Goal: Unclear

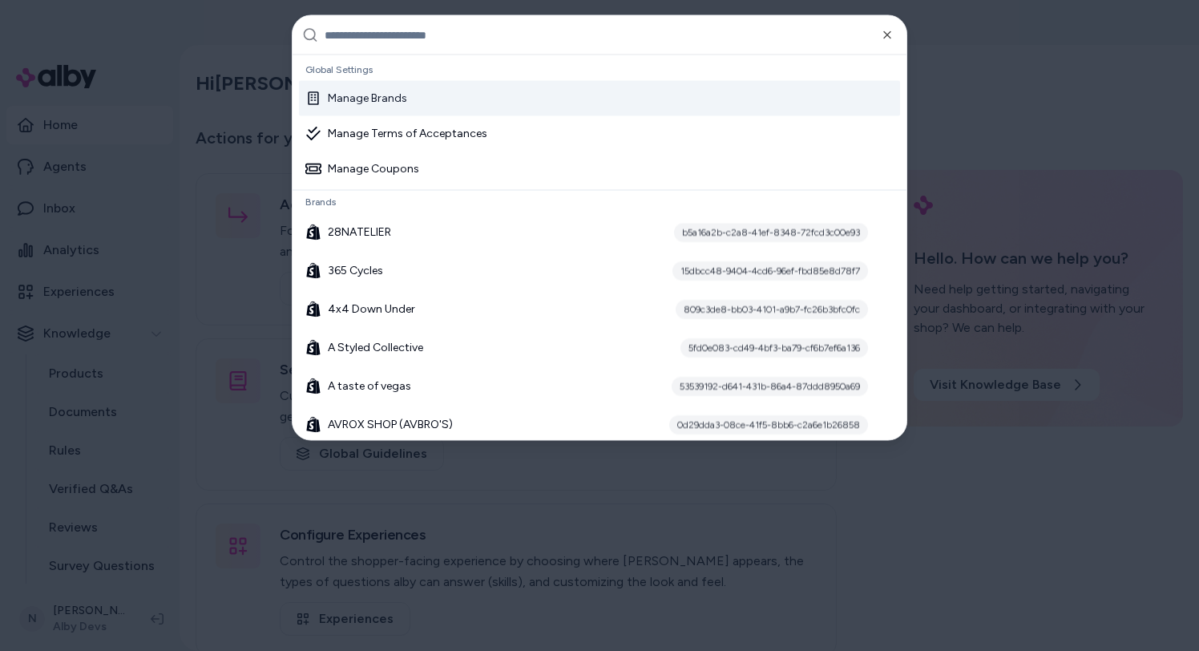
type input "********"
